Goal: Answer question/provide support: Ask a question

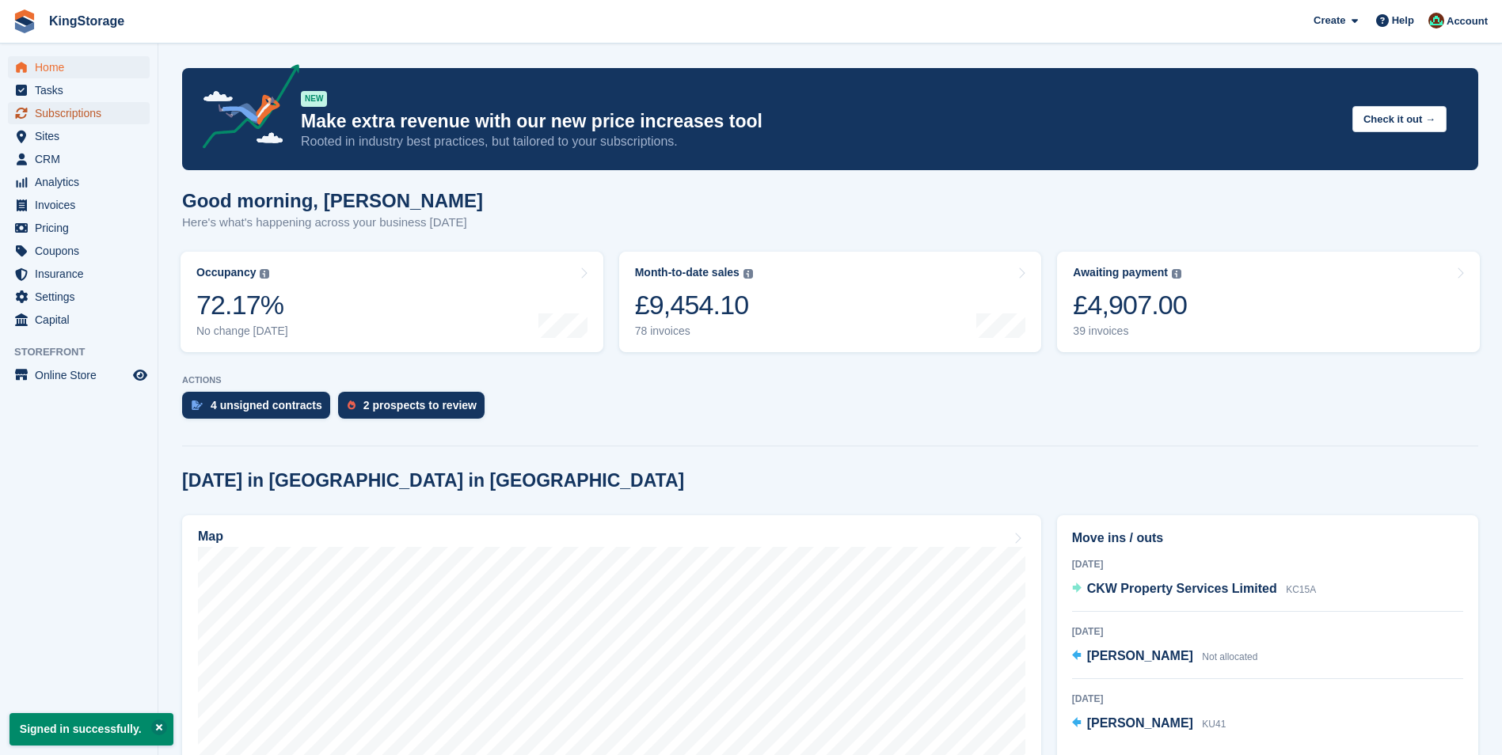
click at [71, 117] on span "Subscriptions" at bounding box center [82, 113] width 95 height 22
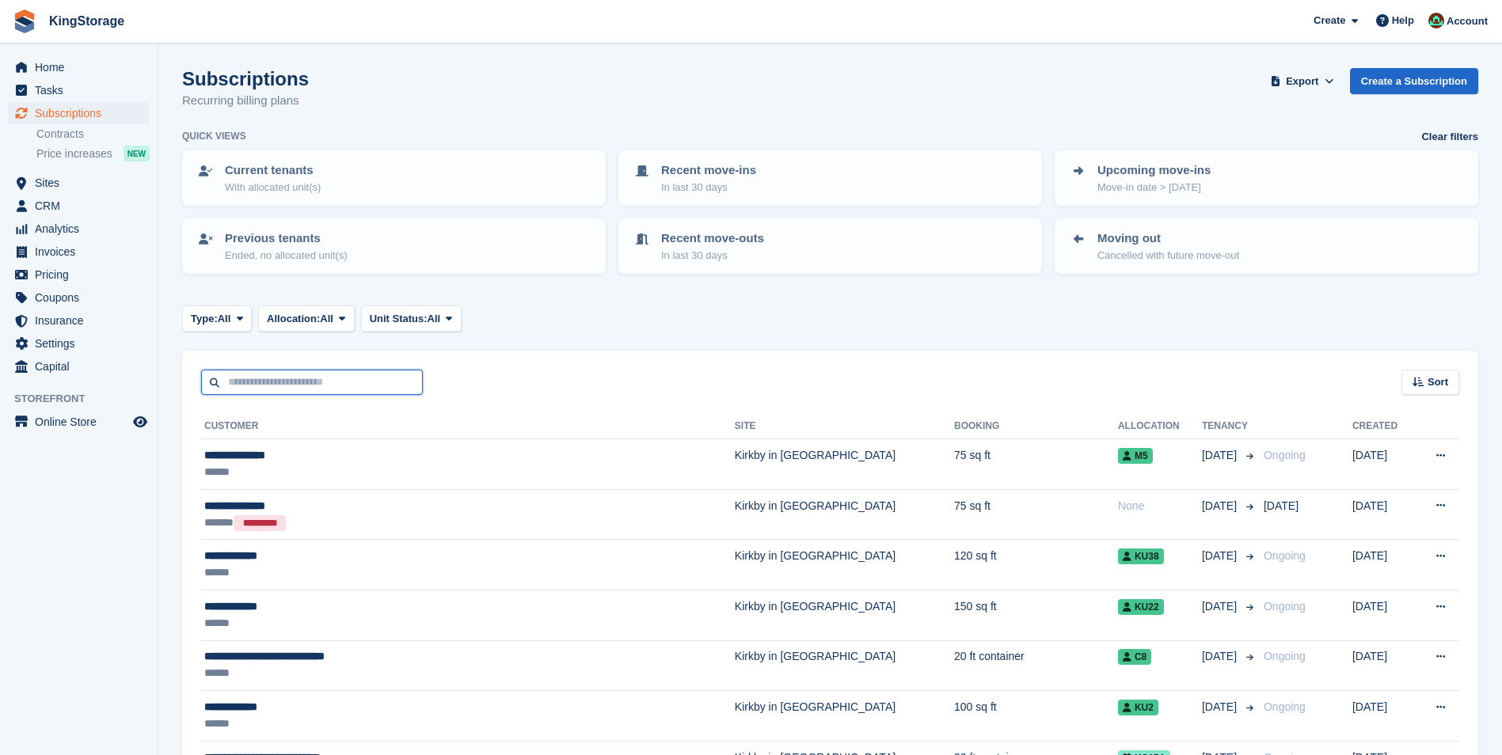
click at [263, 383] on input "text" at bounding box center [312, 383] width 222 height 26
type input "******"
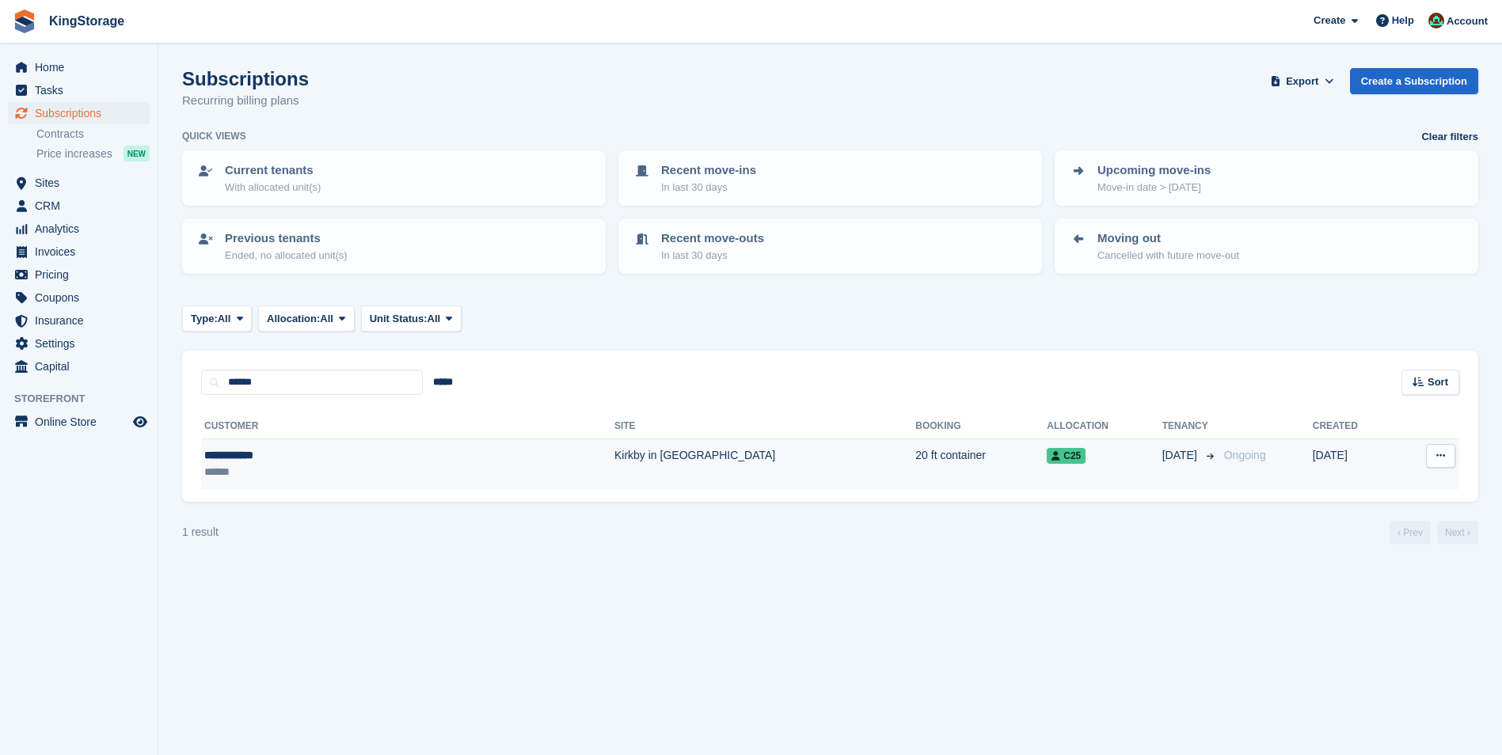
click at [263, 465] on div "******" at bounding box center [313, 472] width 218 height 17
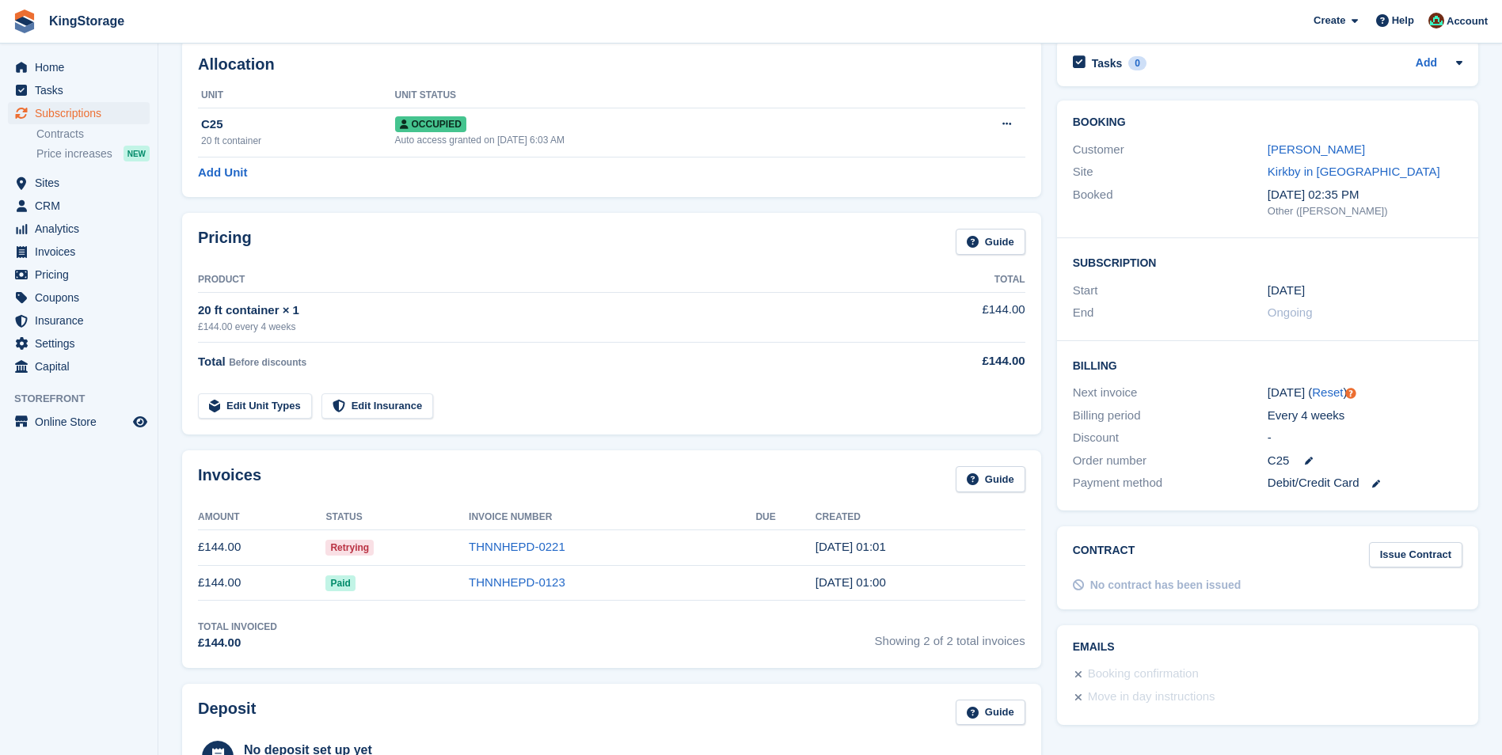
scroll to position [79, 0]
click at [556, 555] on td "THNNHEPD-0221" at bounding box center [612, 546] width 287 height 36
click at [546, 549] on link "THNNHEPD-0221" at bounding box center [517, 544] width 97 height 13
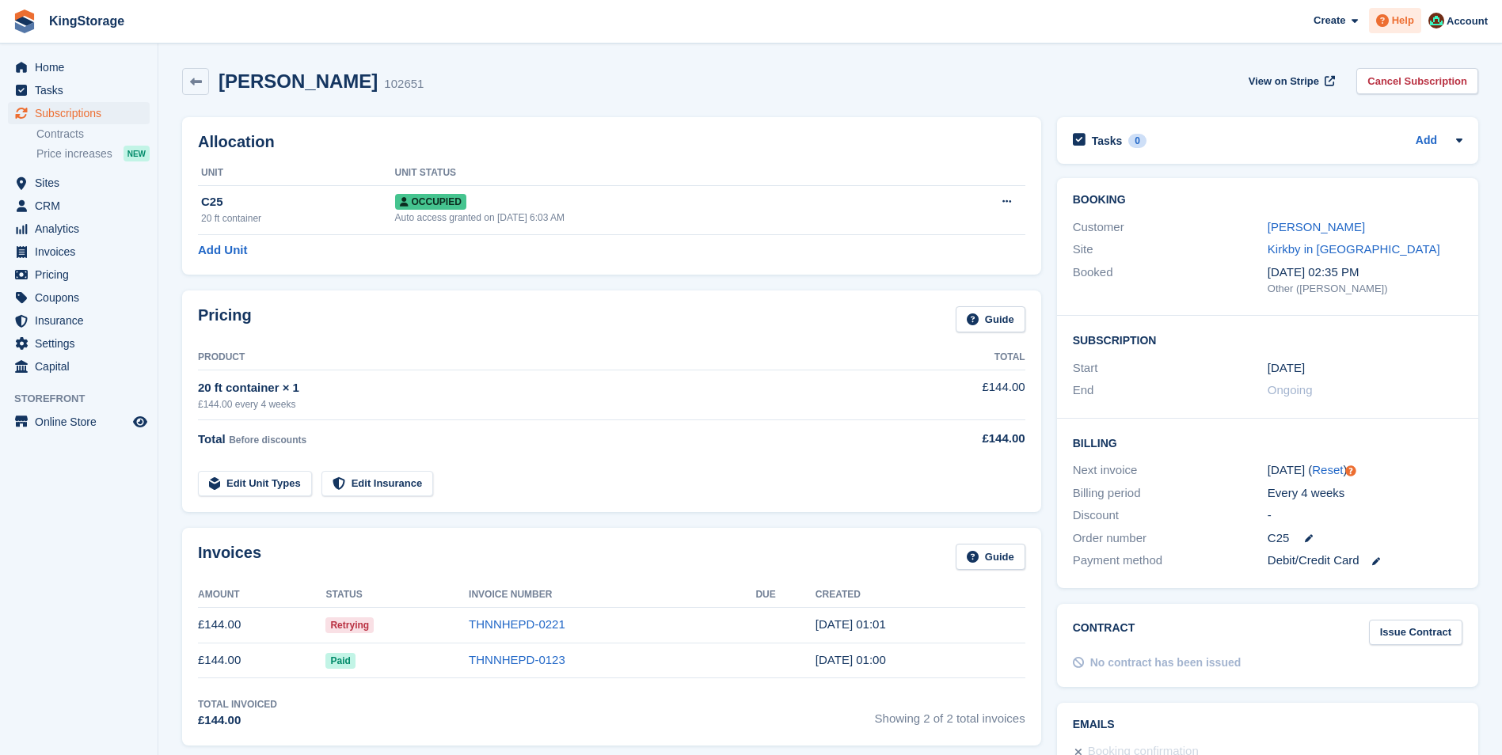
click at [1397, 21] on span "Help" at bounding box center [1403, 21] width 22 height 16
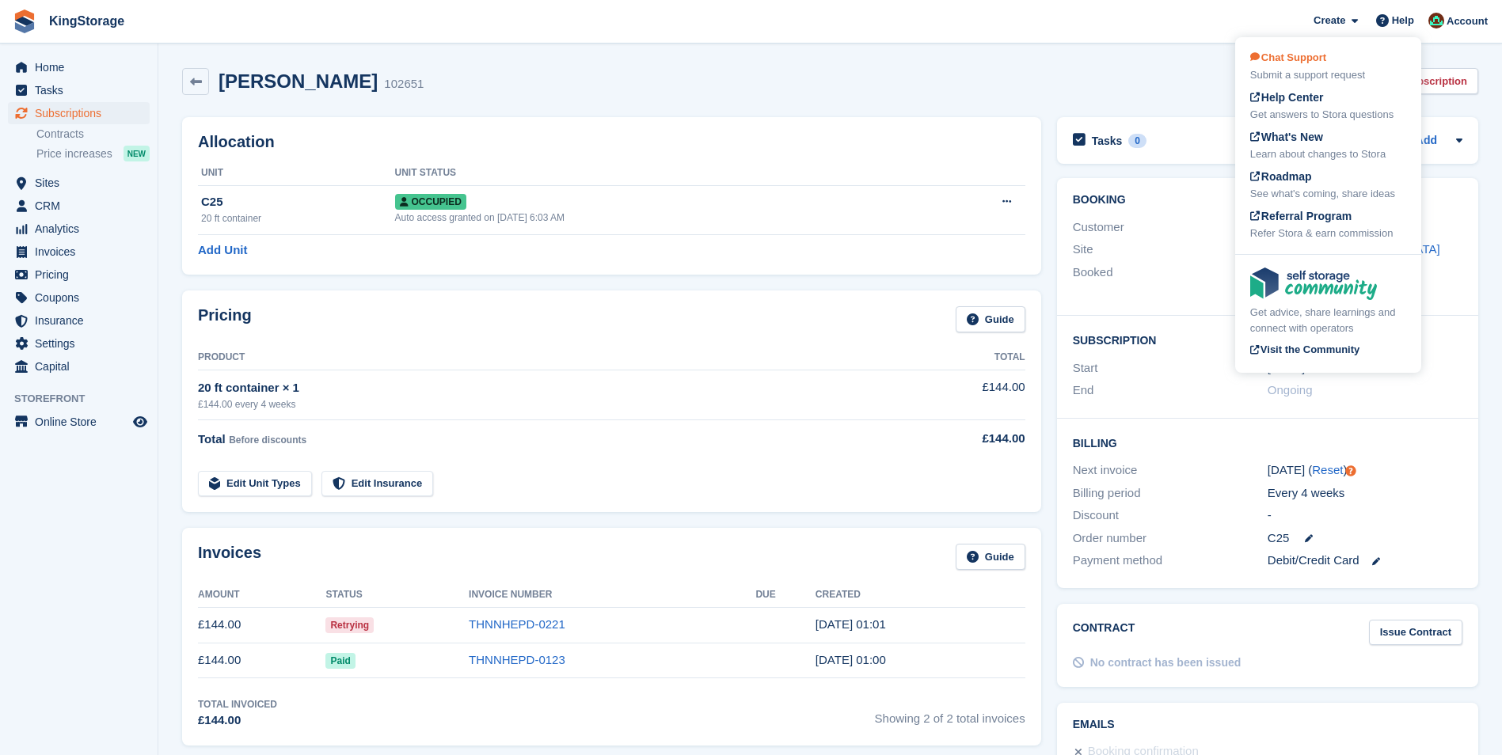
click at [1309, 65] on div "Chat Support Submit a support request" at bounding box center [1328, 66] width 156 height 33
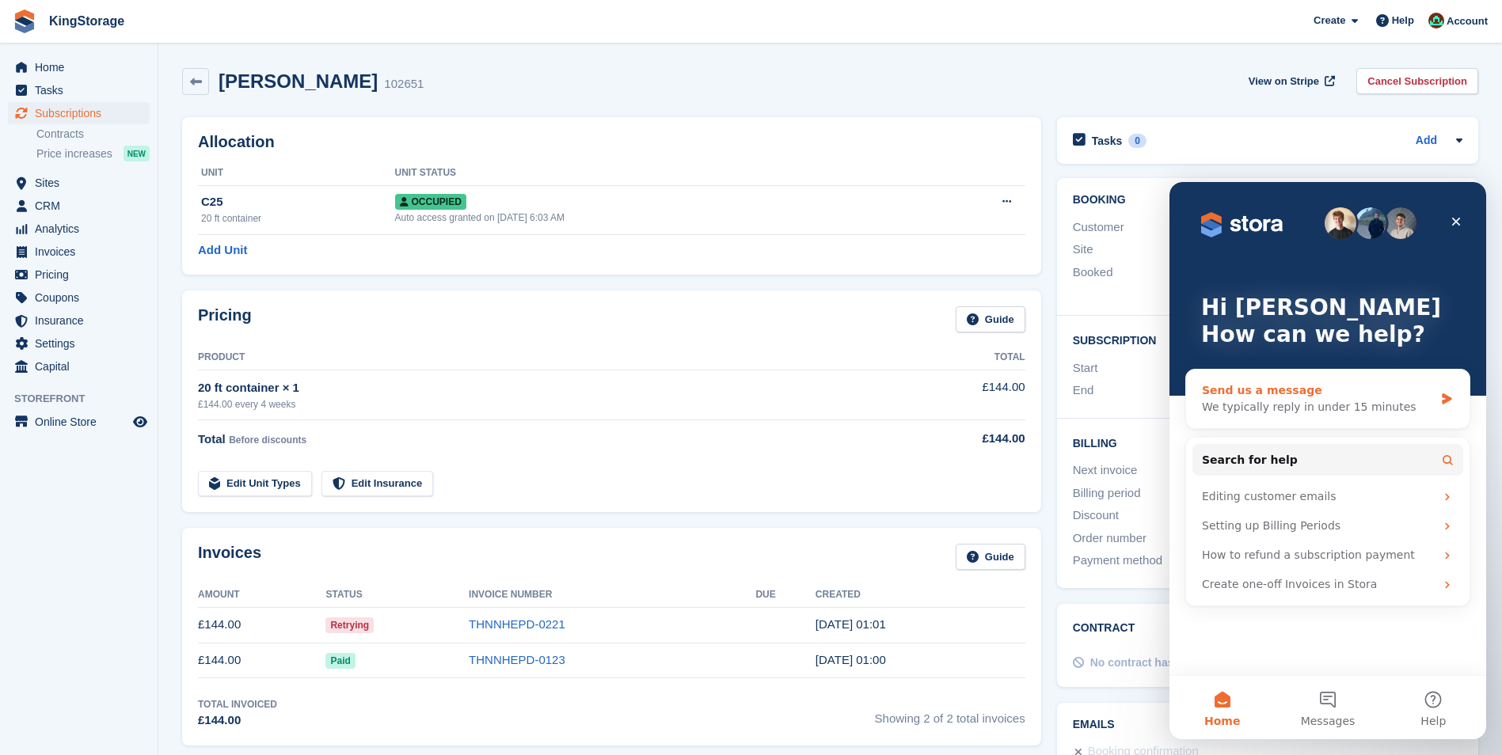
click at [1267, 389] on div "Send us a message" at bounding box center [1318, 390] width 232 height 17
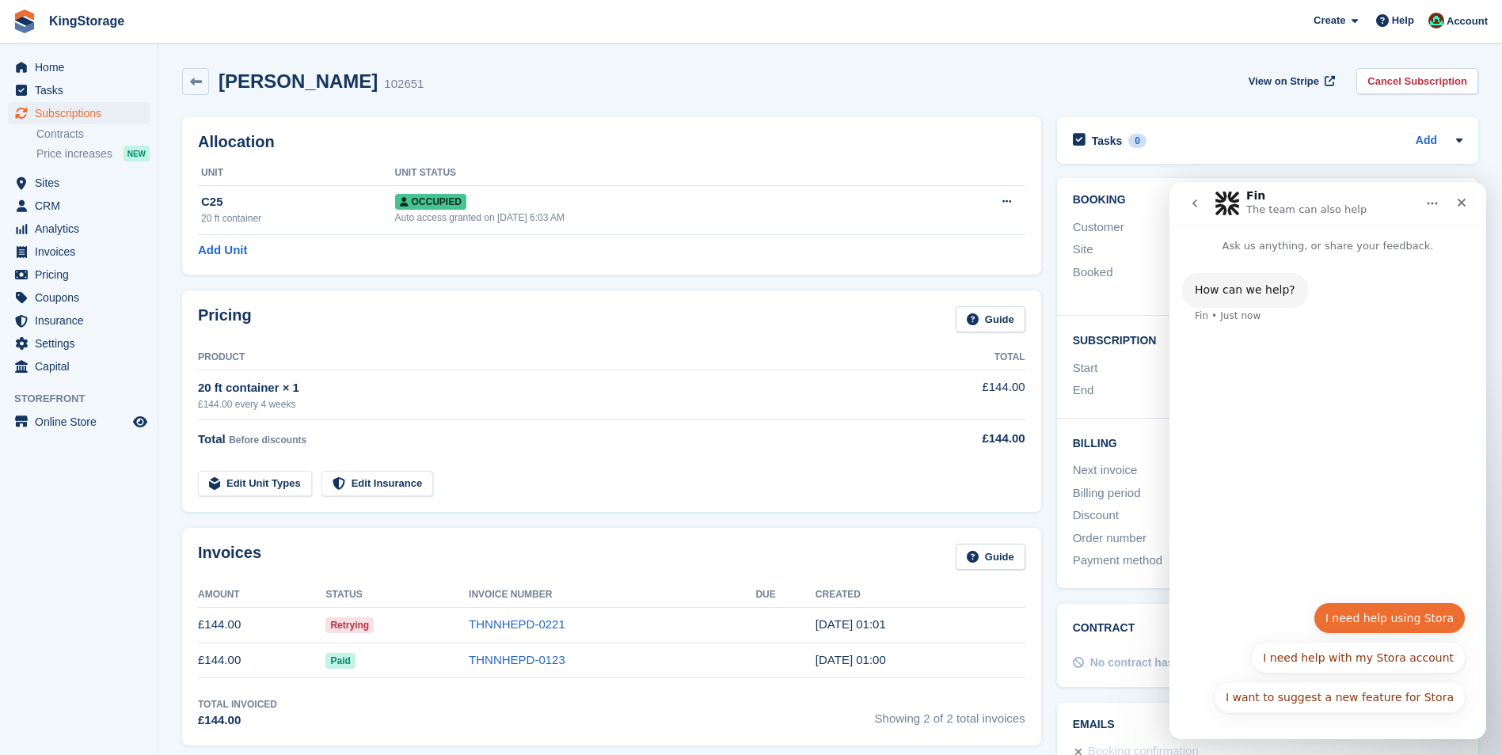
click at [1385, 624] on button "I need help using Stora" at bounding box center [1389, 618] width 152 height 32
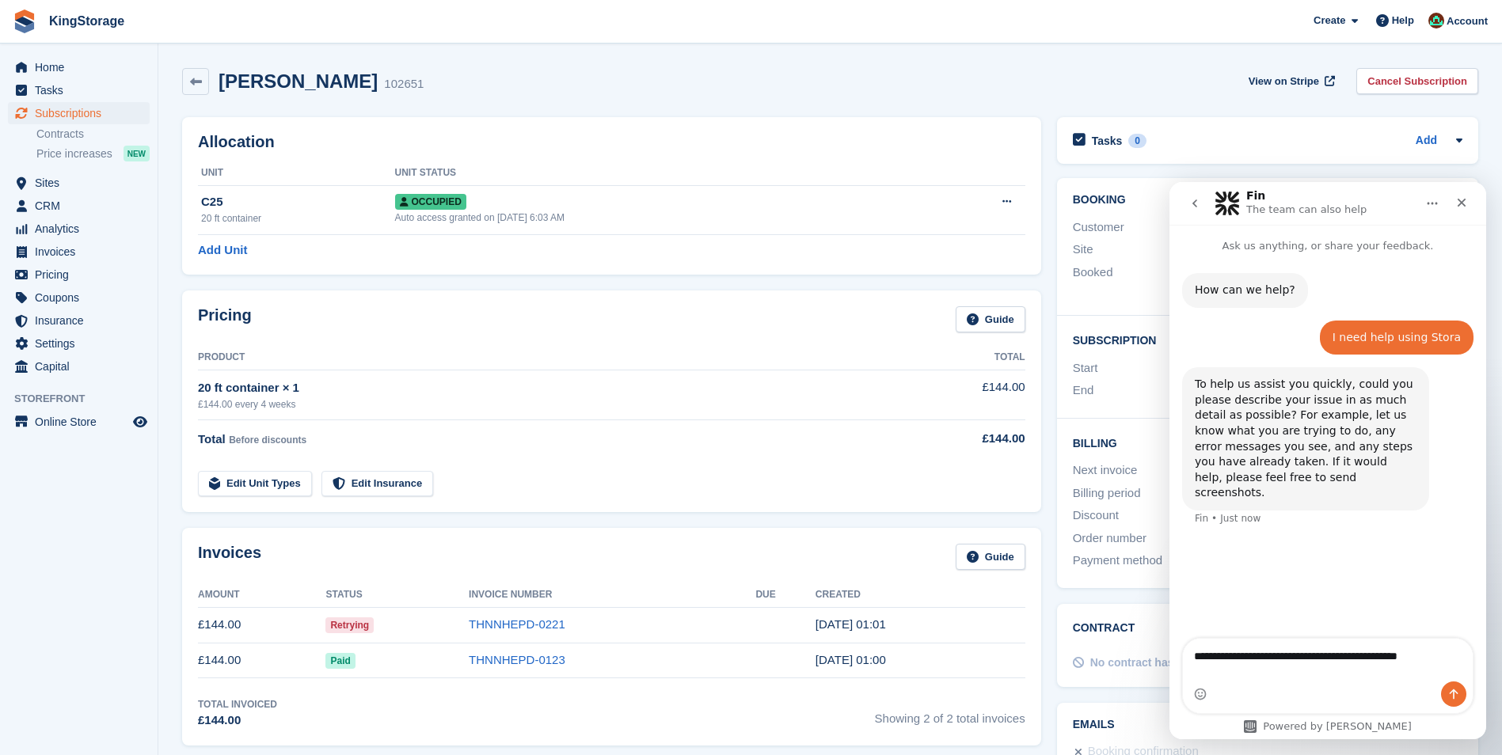
type textarea "**********"
click at [1451, 684] on button "Send a message…" at bounding box center [1453, 694] width 25 height 25
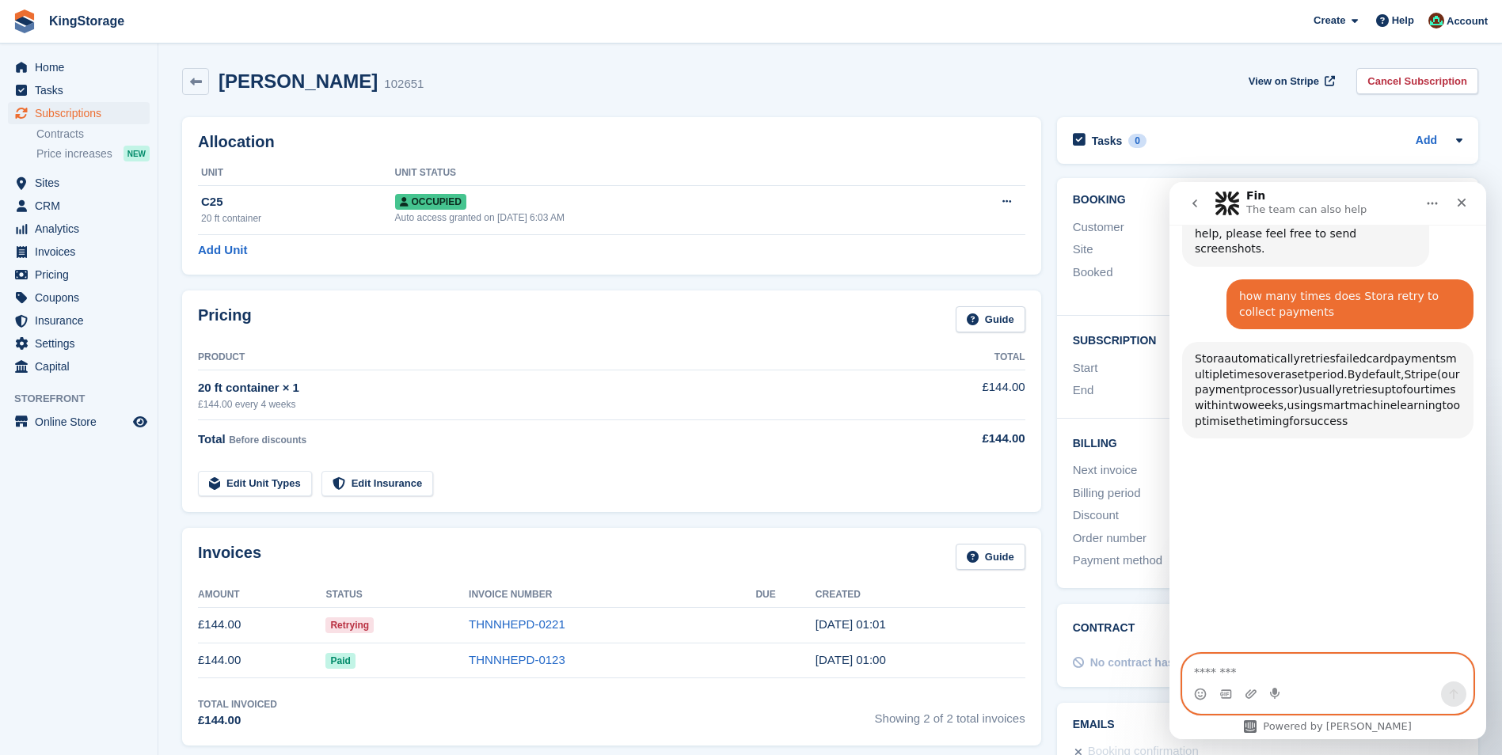
scroll to position [287, 0]
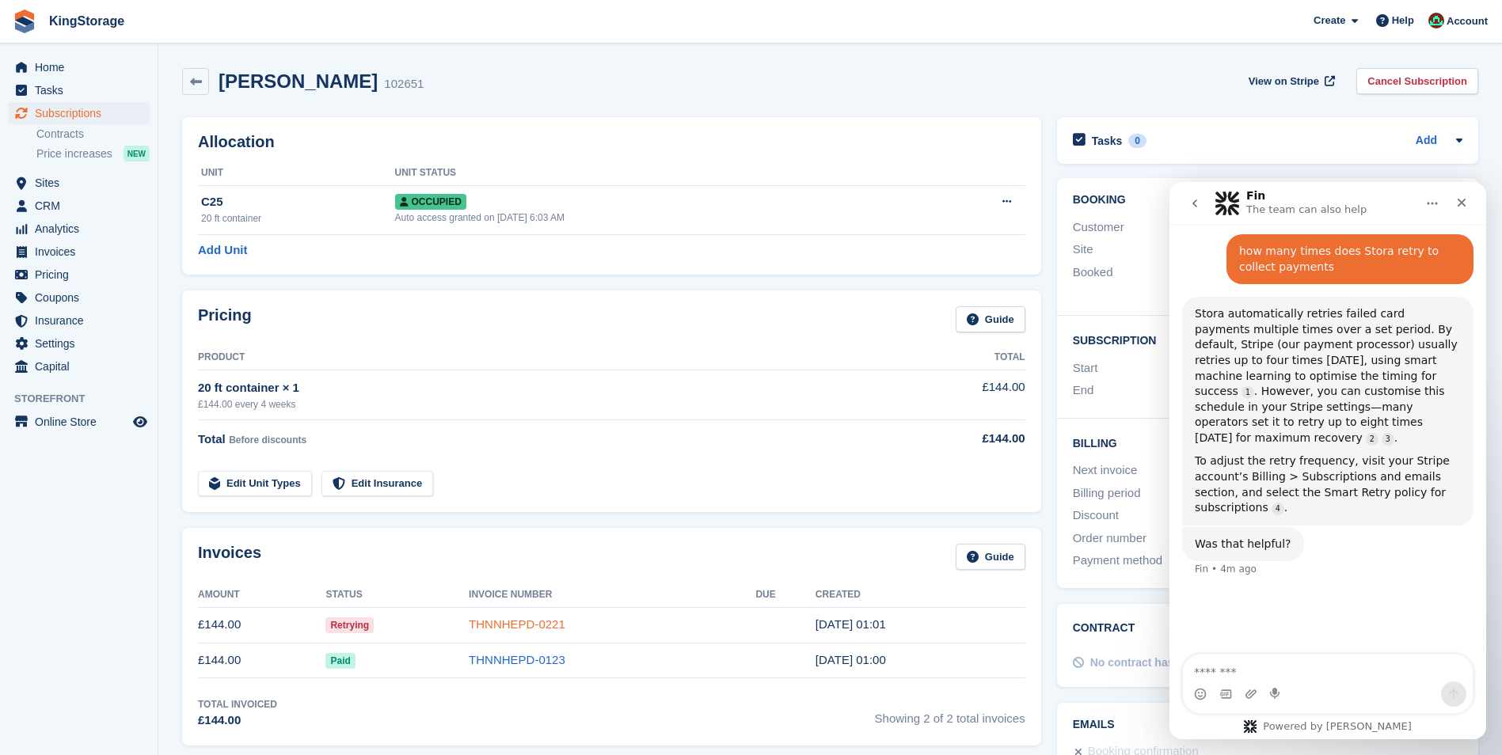
click at [533, 627] on link "THNNHEPD-0221" at bounding box center [517, 624] width 97 height 13
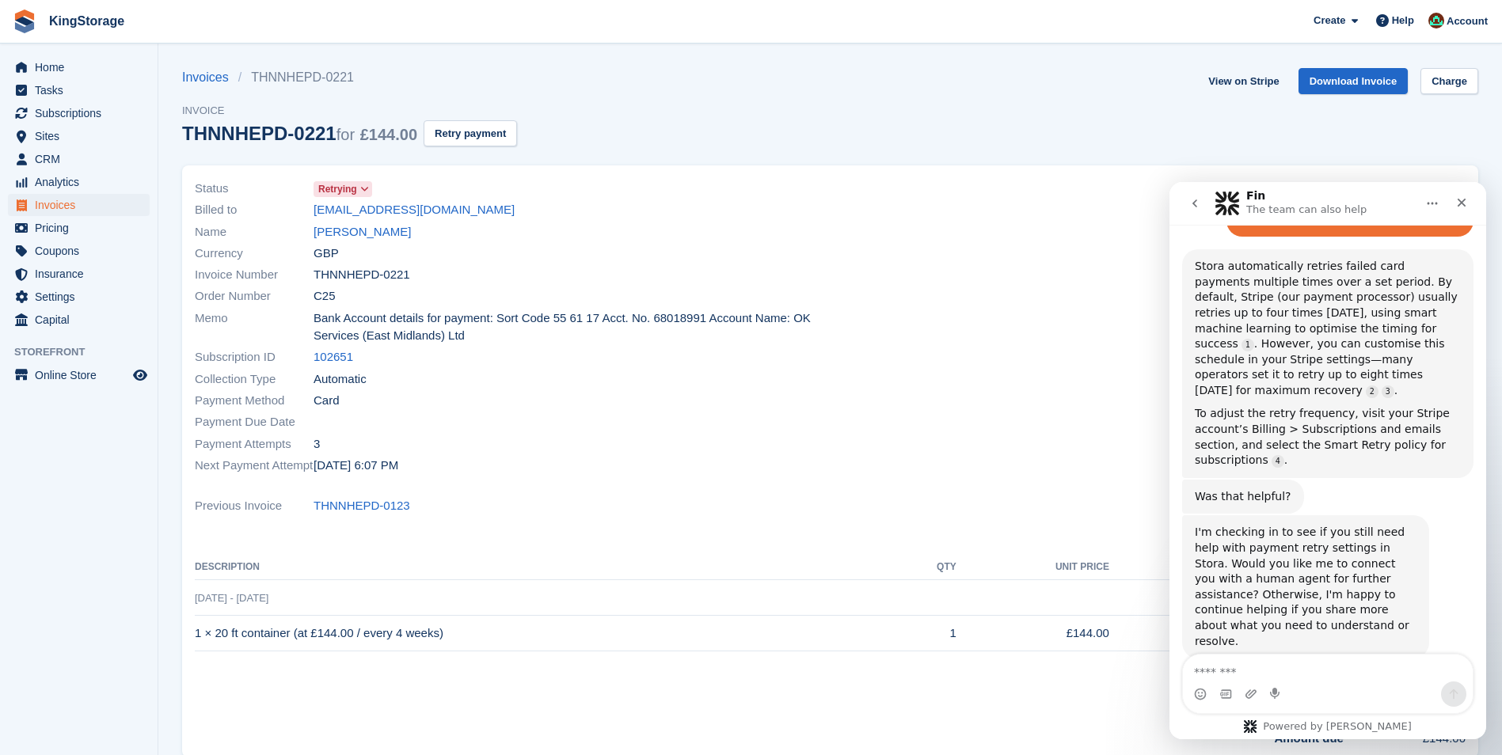
scroll to position [343, 0]
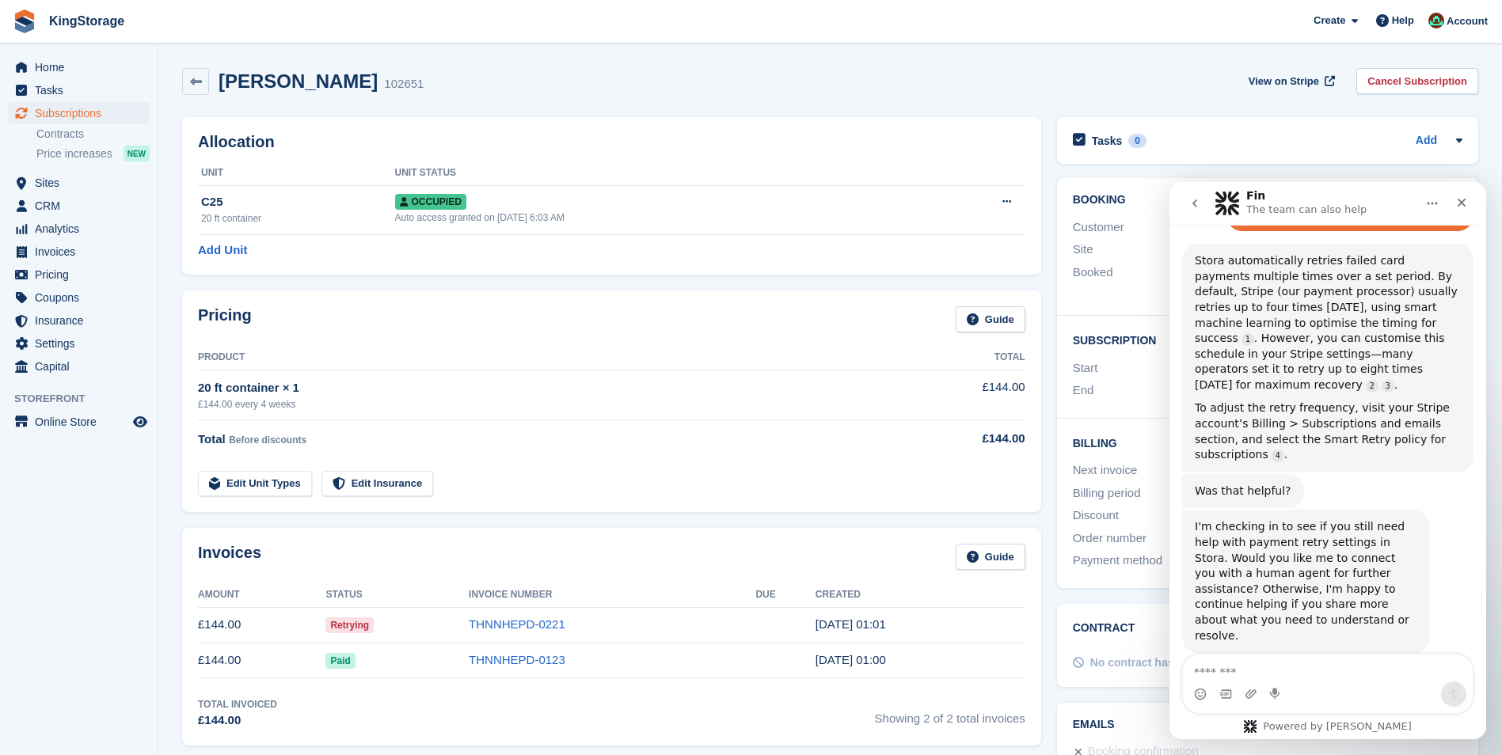
scroll to position [343, 0]
click at [1454, 203] on div "Close" at bounding box center [1461, 202] width 29 height 29
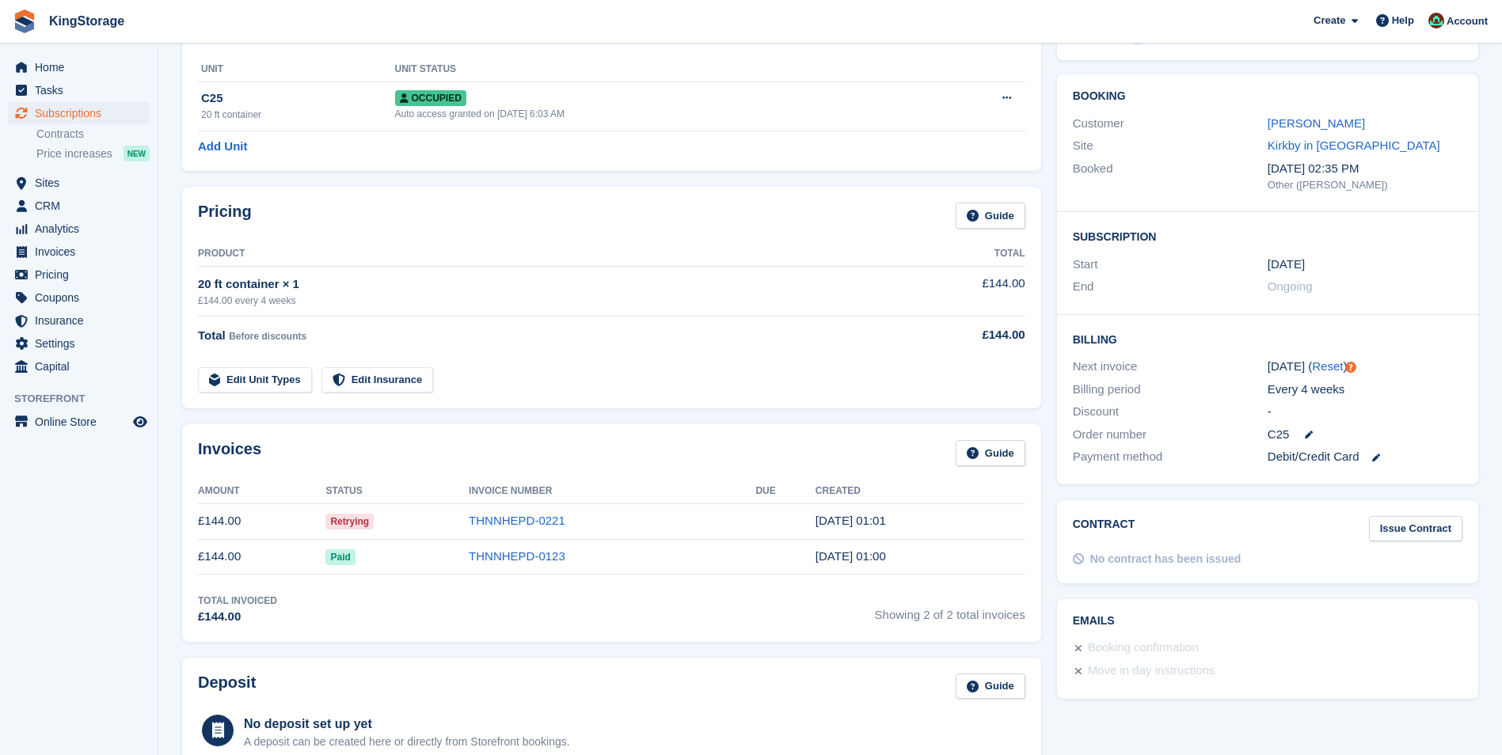
scroll to position [0, 0]
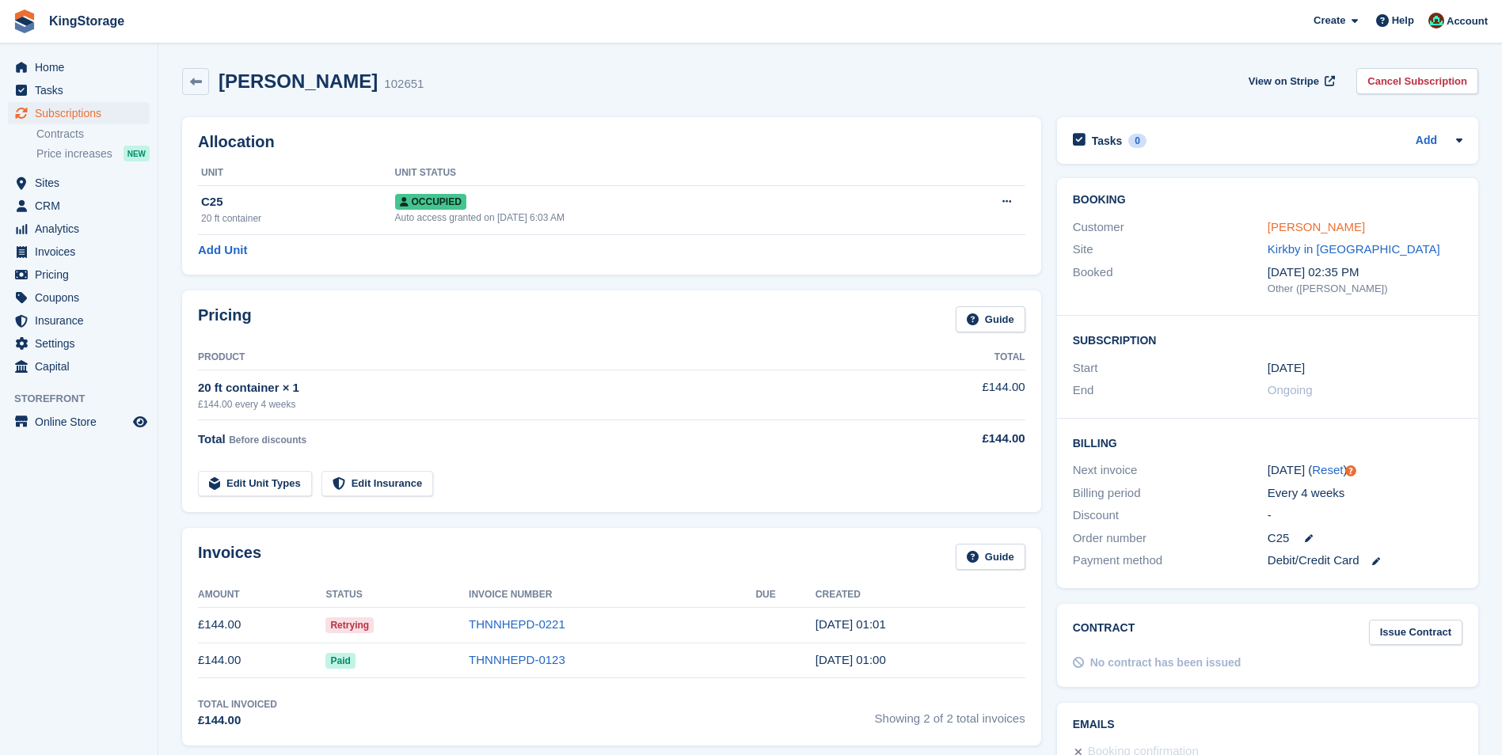
click at [1321, 225] on link "Paula Ragede" at bounding box center [1316, 226] width 97 height 13
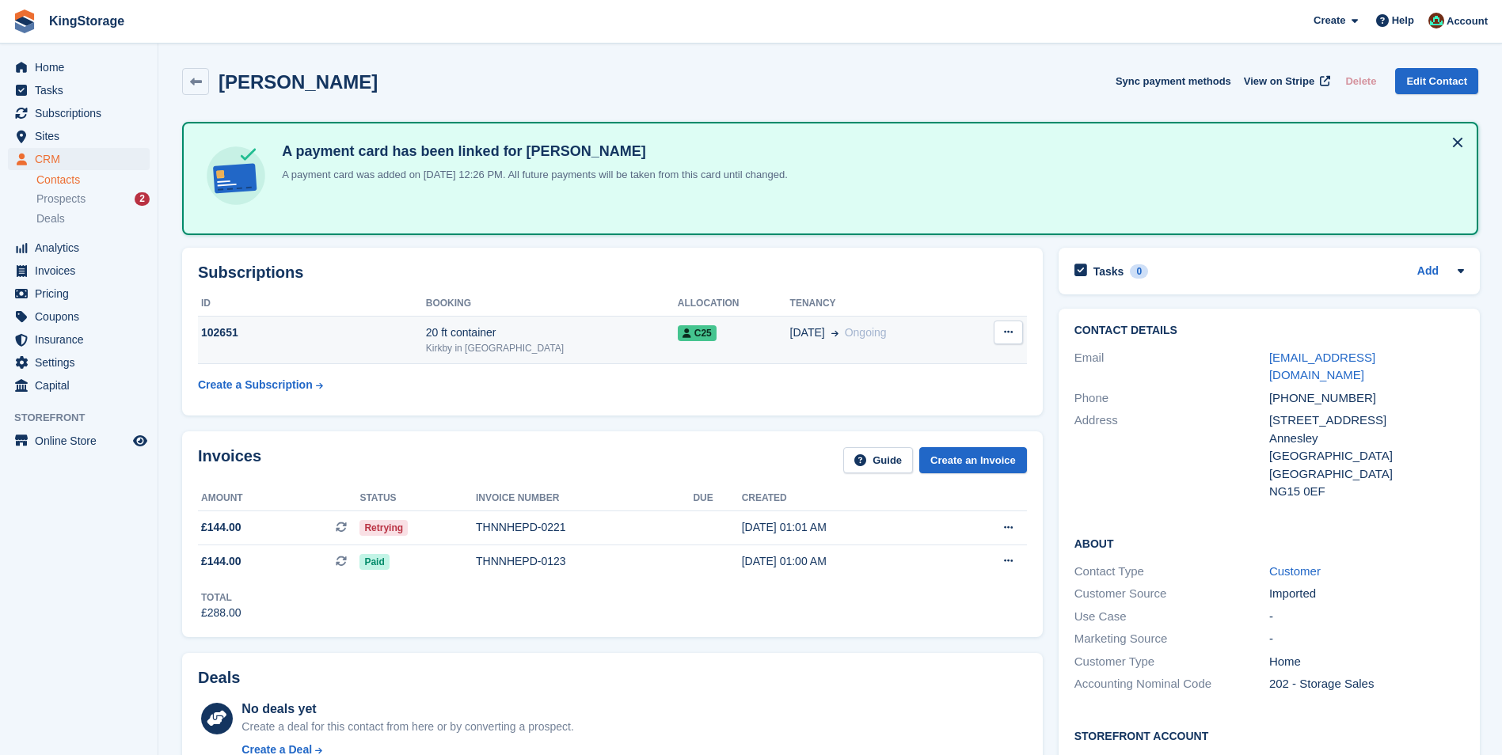
click at [492, 337] on div "20 ft container" at bounding box center [552, 333] width 252 height 17
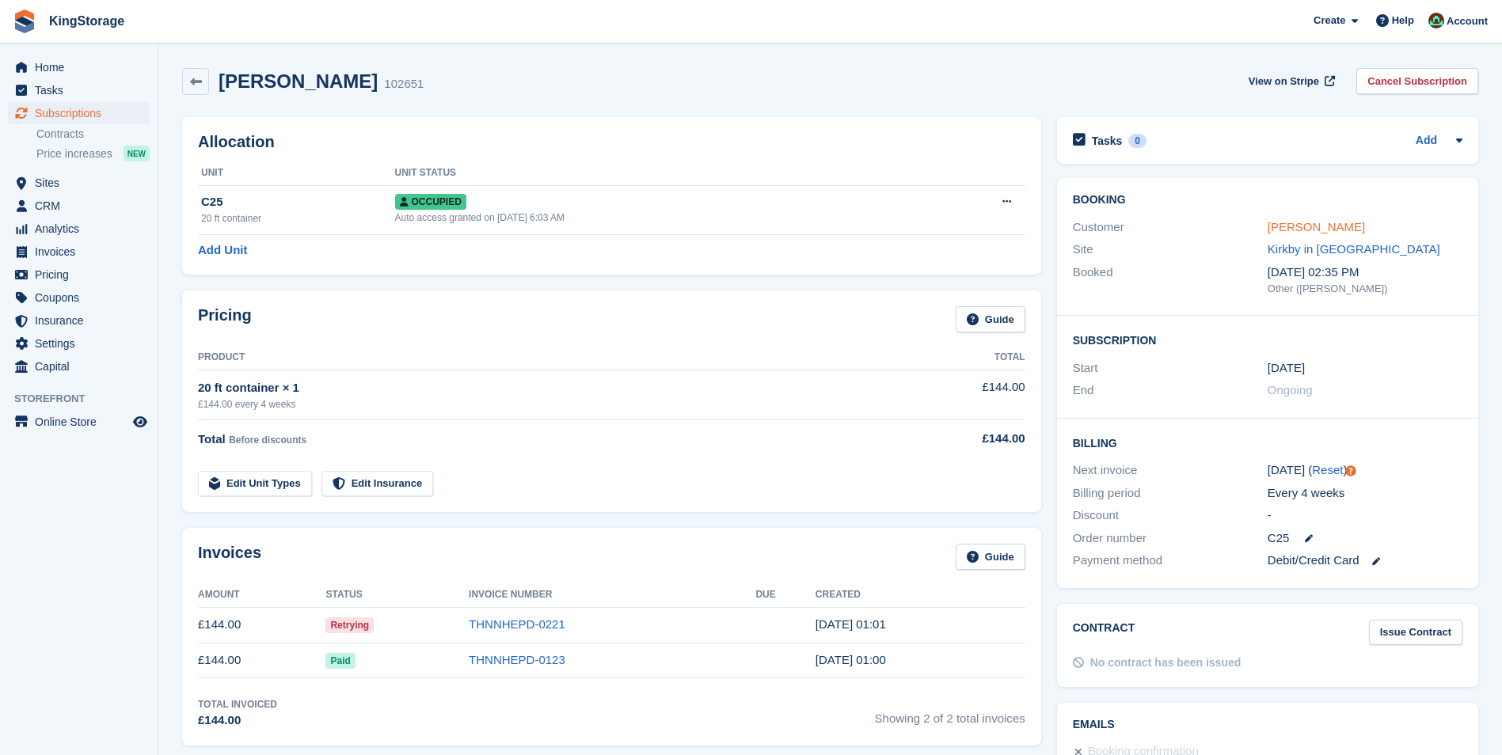
click at [1316, 224] on link "Paula Ragede" at bounding box center [1316, 226] width 97 height 13
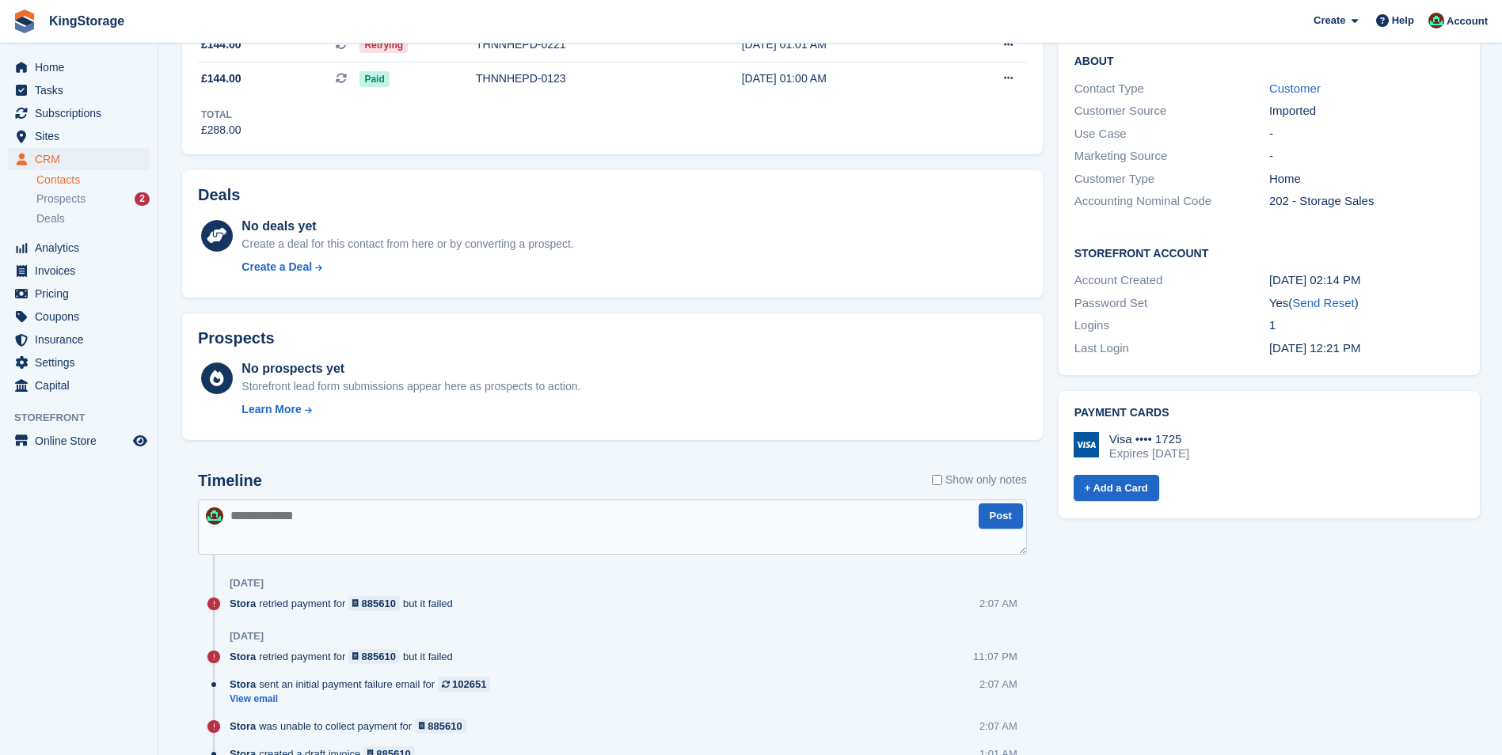
scroll to position [471, 0]
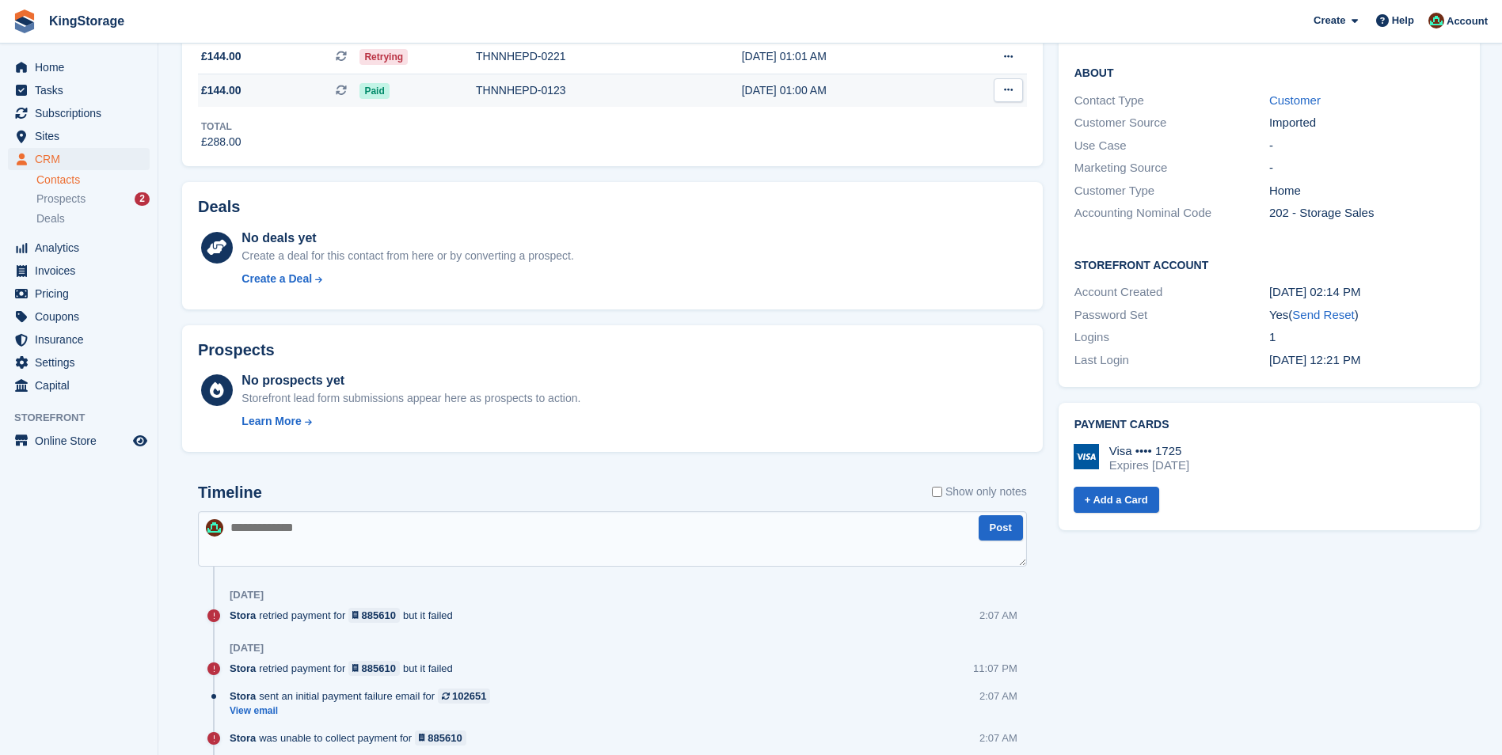
drag, startPoint x: 1331, startPoint y: 298, endPoint x: 825, endPoint y: 80, distance: 551.1
click at [1331, 308] on link "Send Reset" at bounding box center [1323, 314] width 62 height 13
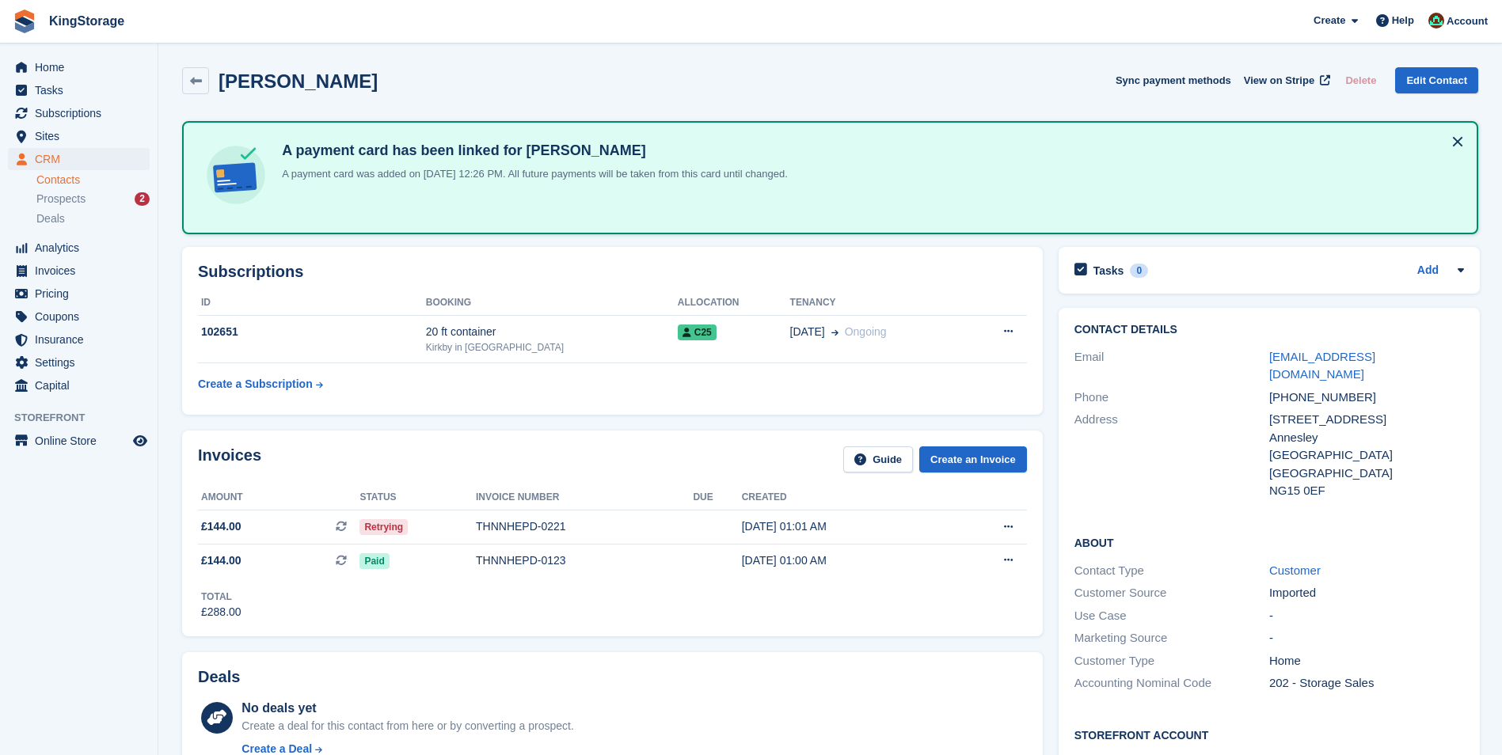
scroll to position [0, 0]
click at [1471, 25] on span "Account" at bounding box center [1466, 21] width 41 height 16
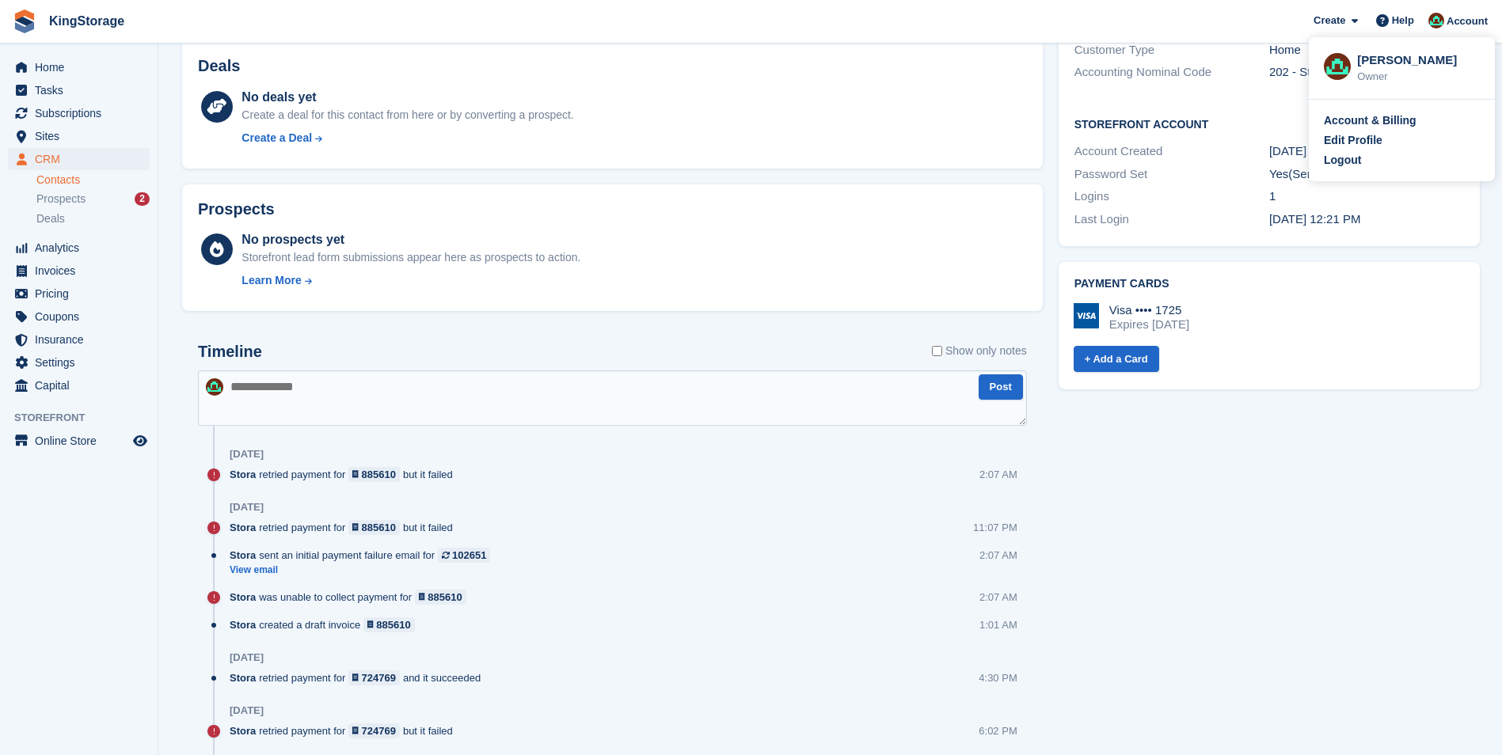
scroll to position [633, 0]
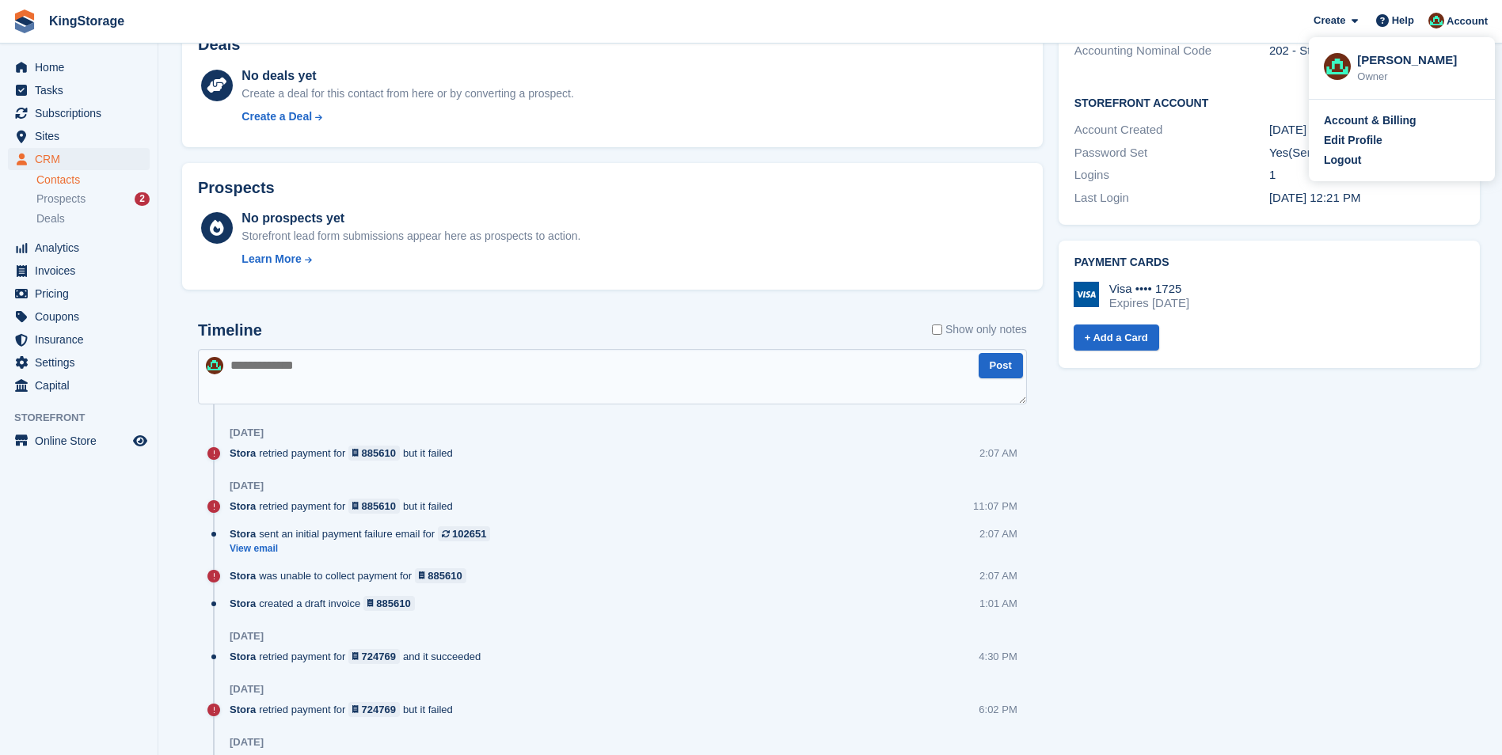
click at [1217, 519] on div "Tasks 0 Add No tasks related to Paula Ragede Contact Details Email paularagede@…" at bounding box center [1269, 529] width 437 height 1844
click at [44, 157] on span "CRM" at bounding box center [82, 159] width 95 height 22
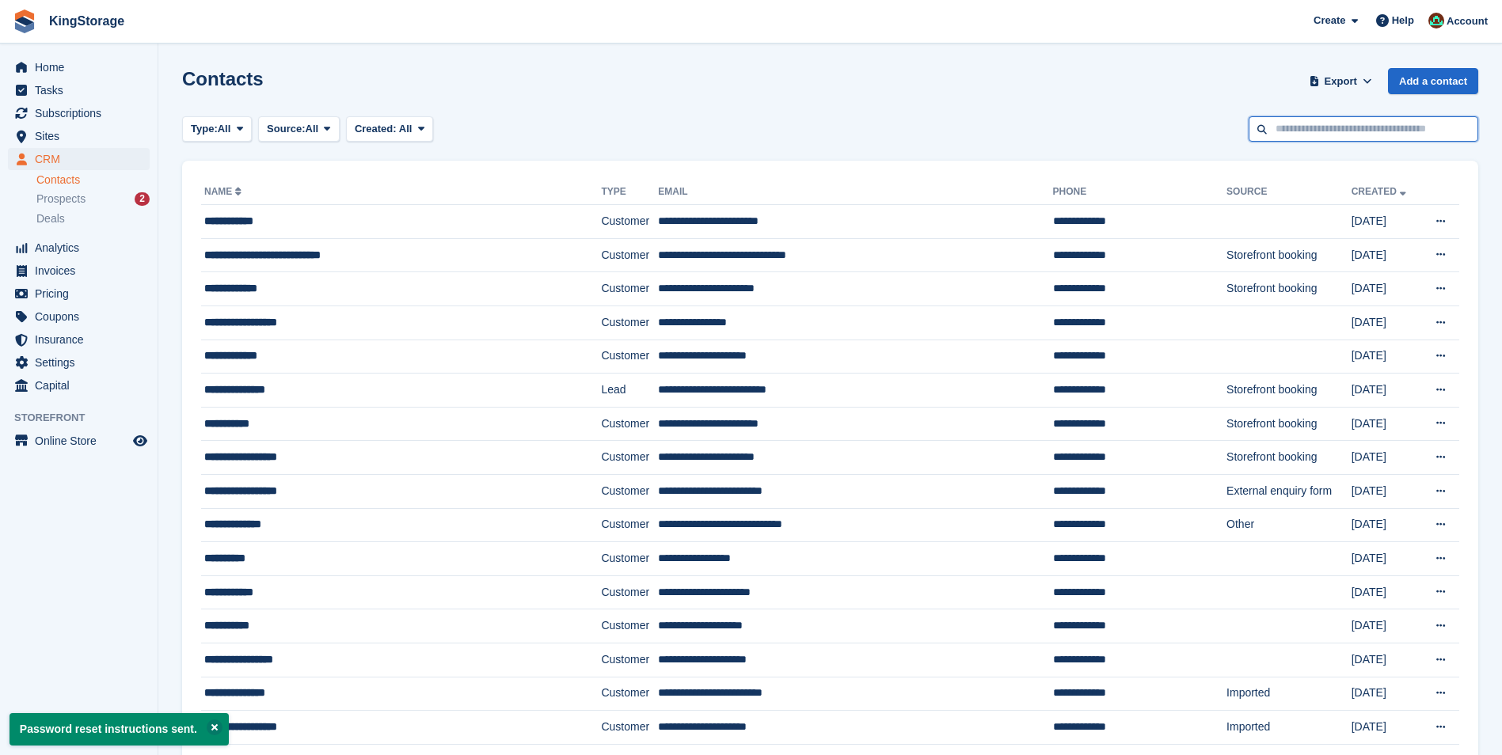
click at [1290, 132] on input "text" at bounding box center [1364, 129] width 230 height 26
type input "******"
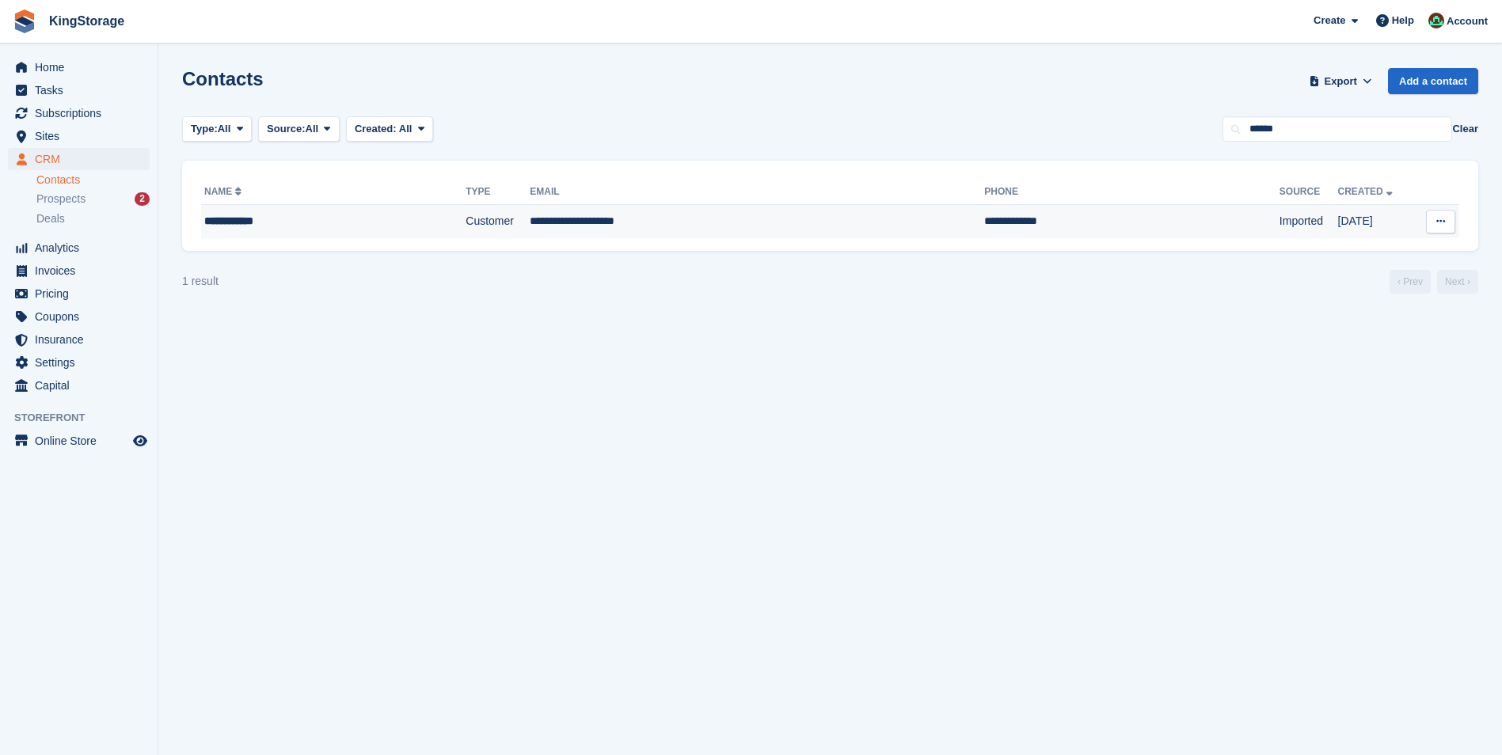
click at [543, 226] on td "**********" at bounding box center [757, 221] width 454 height 33
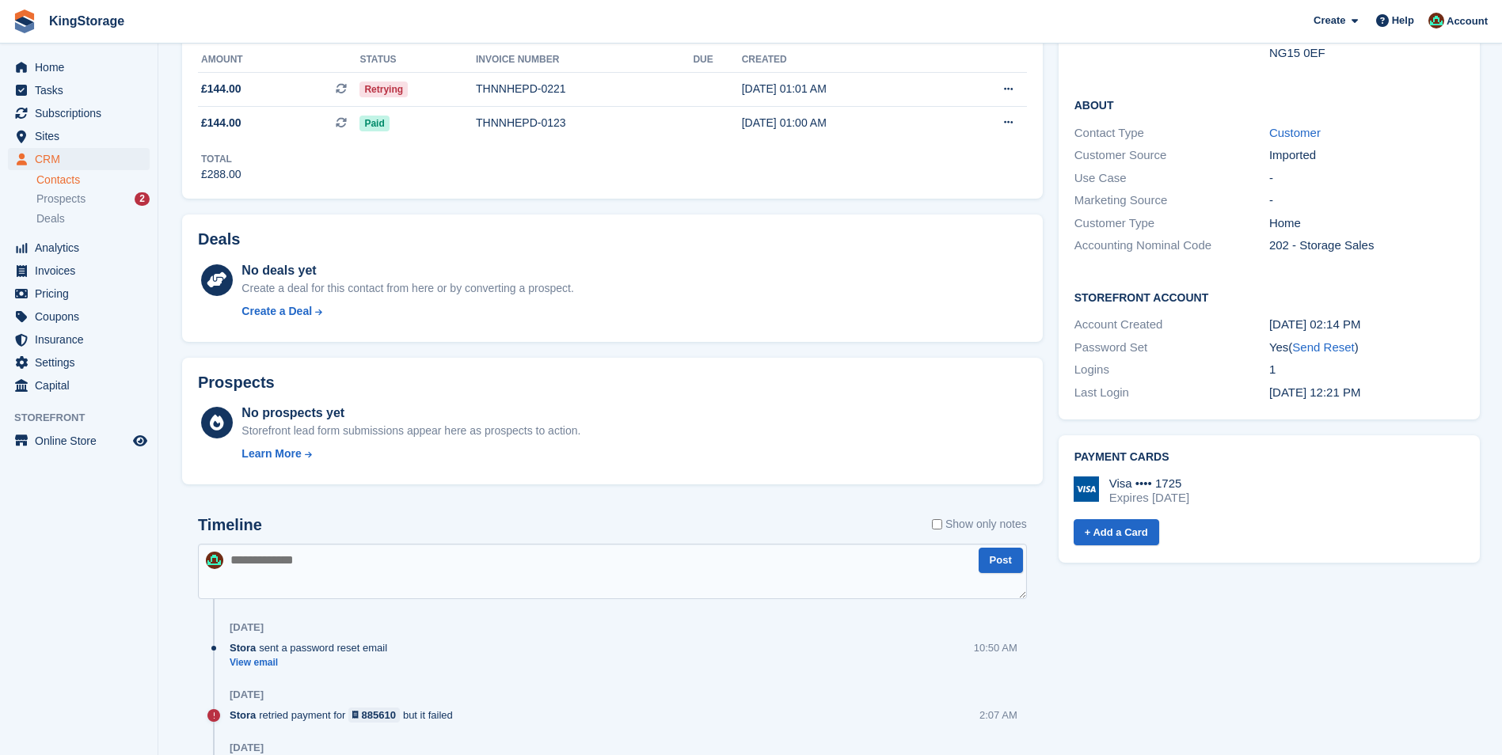
scroll to position [475, 0]
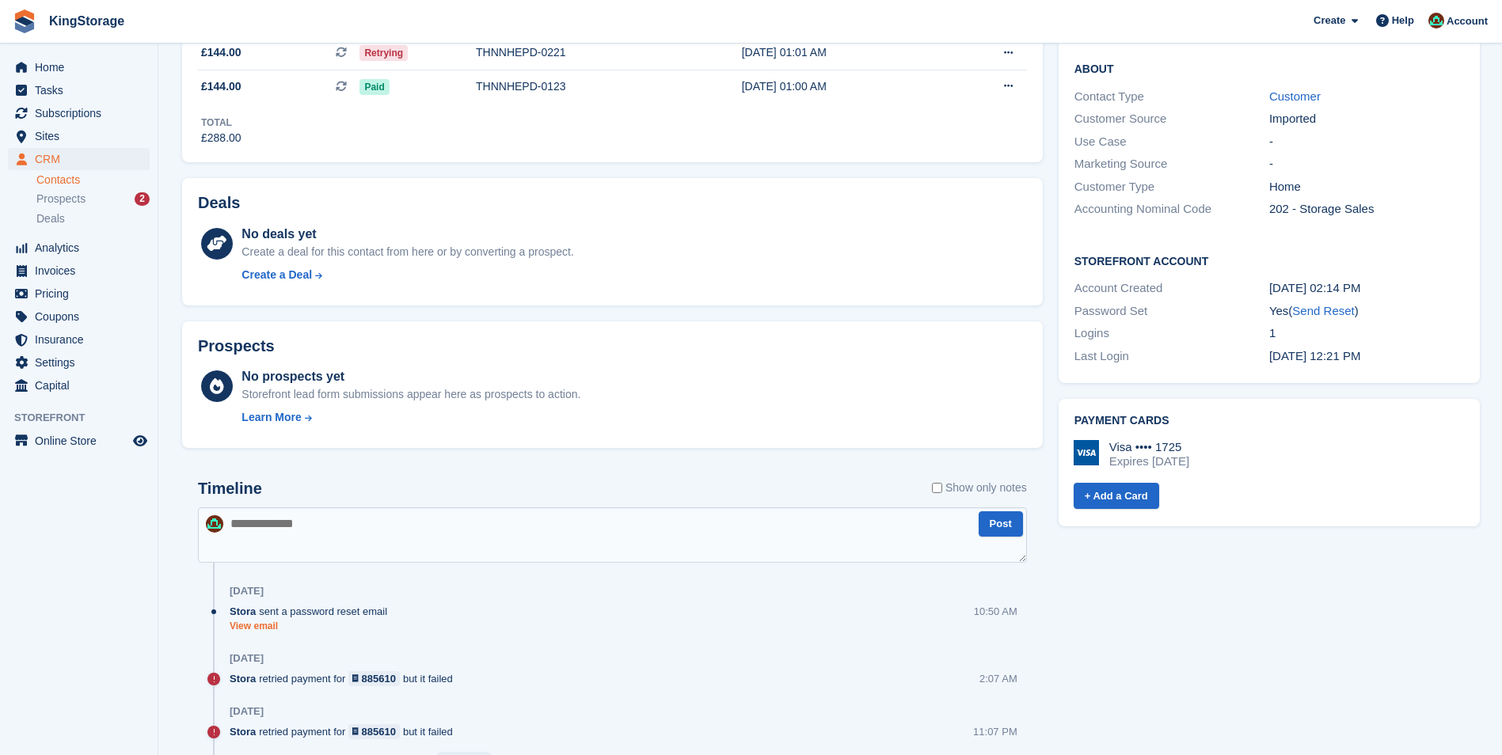
click at [257, 629] on link "View email" at bounding box center [312, 626] width 165 height 13
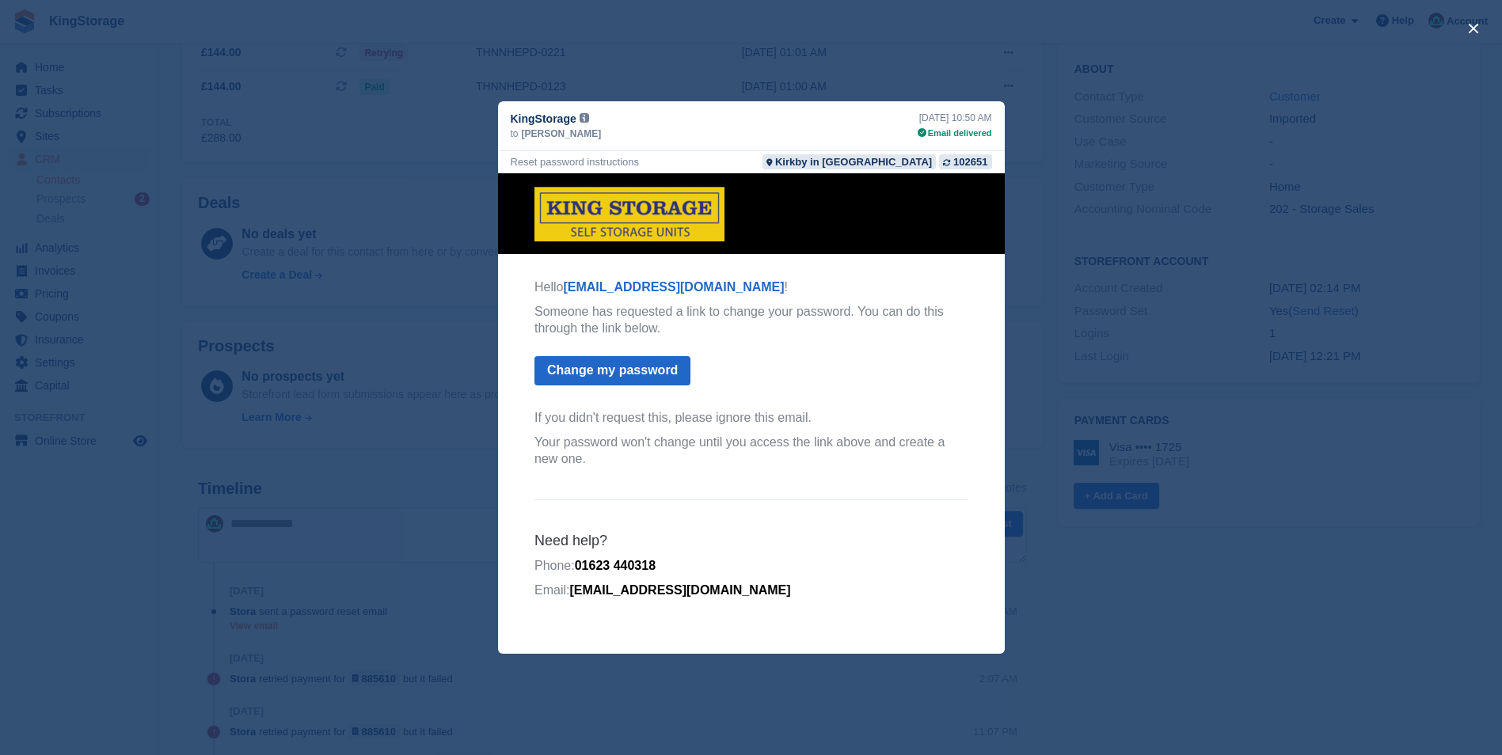
scroll to position [0, 0]
click at [1471, 25] on button "close" at bounding box center [1473, 28] width 25 height 25
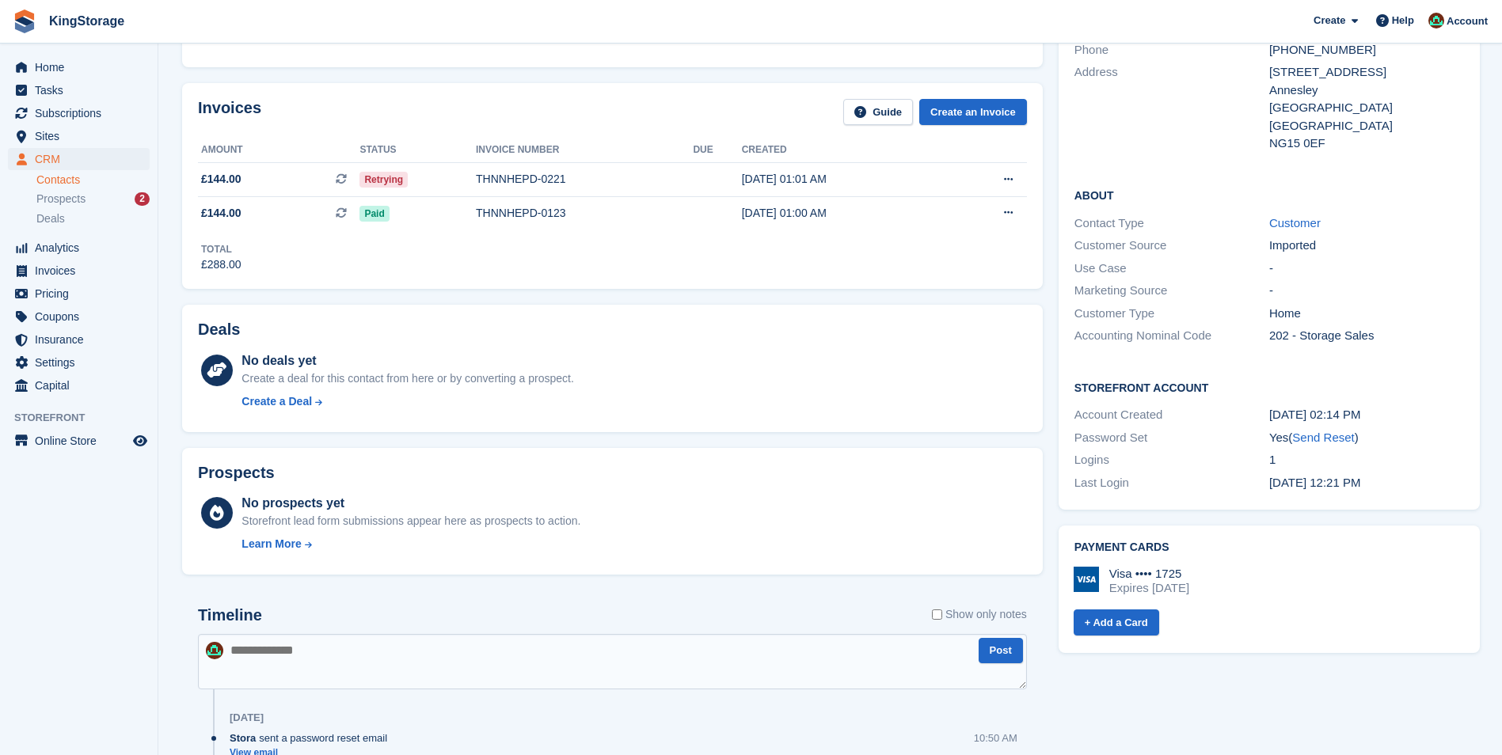
scroll to position [317, 0]
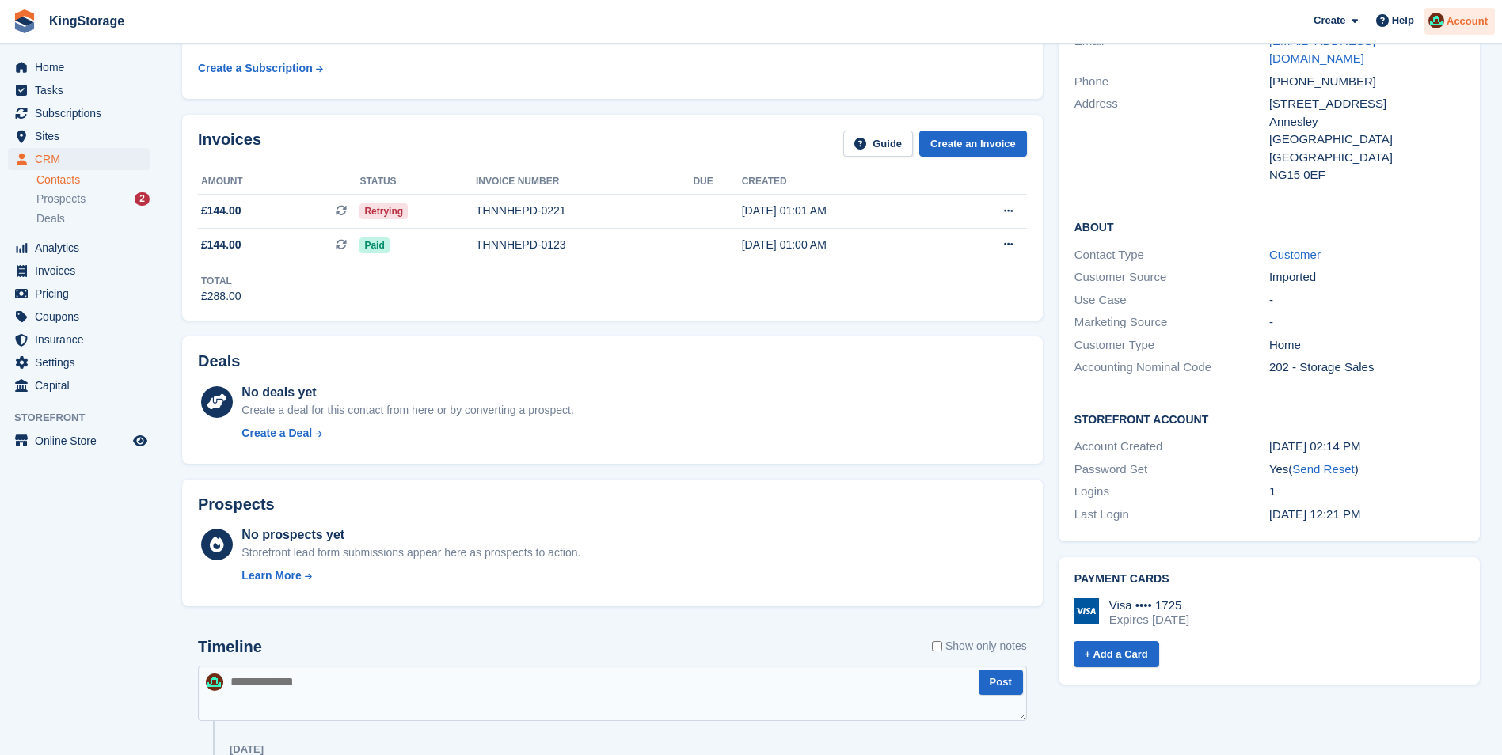
click at [1442, 24] on img at bounding box center [1436, 21] width 16 height 16
click at [1337, 162] on div "Logout" at bounding box center [1342, 160] width 37 height 17
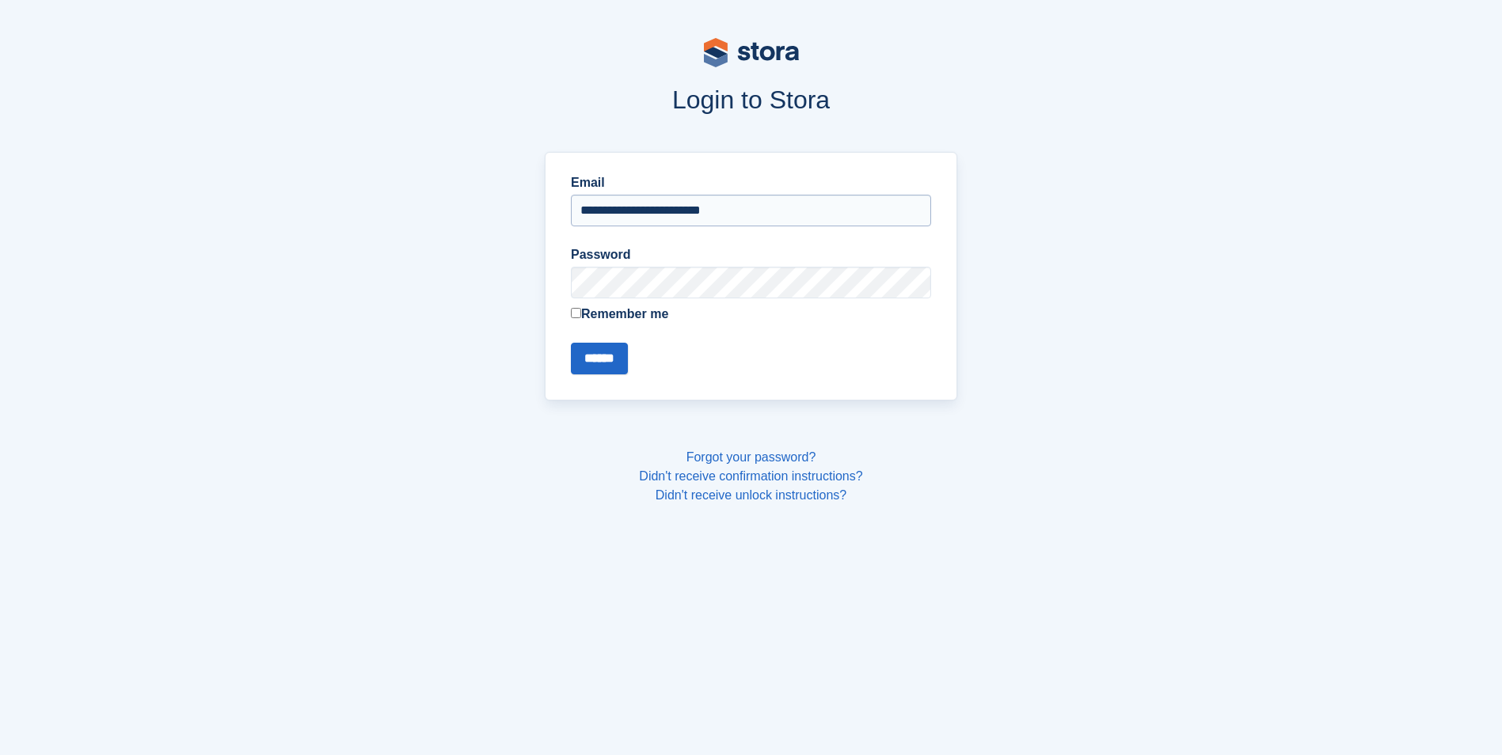
click at [708, 206] on input "**********" at bounding box center [751, 211] width 360 height 32
type input "**********"
click at [616, 365] on input "******" at bounding box center [599, 359] width 57 height 32
